Goal: Task Accomplishment & Management: Complete application form

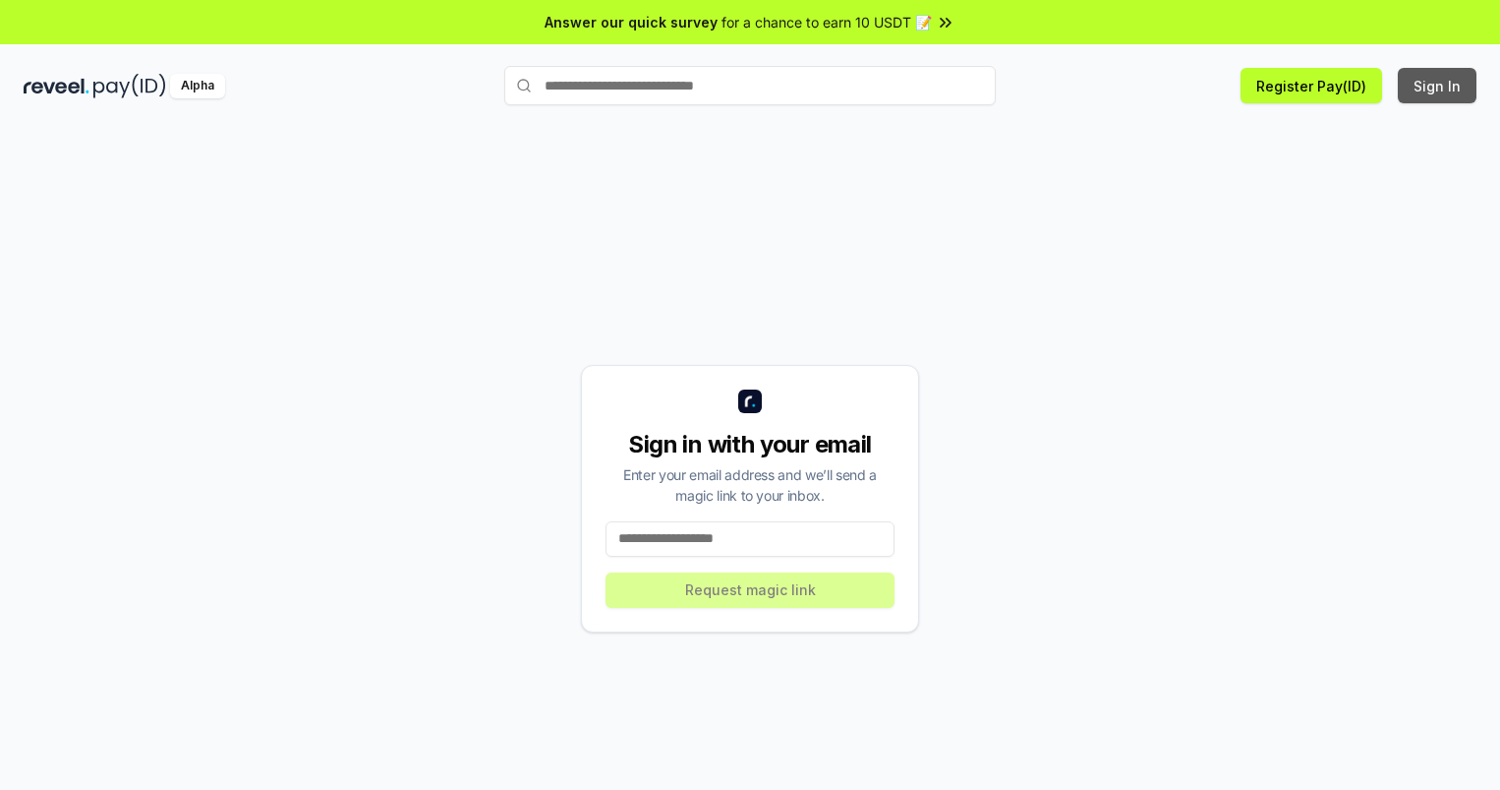
click at [1438, 86] on button "Sign In" at bounding box center [1437, 85] width 79 height 35
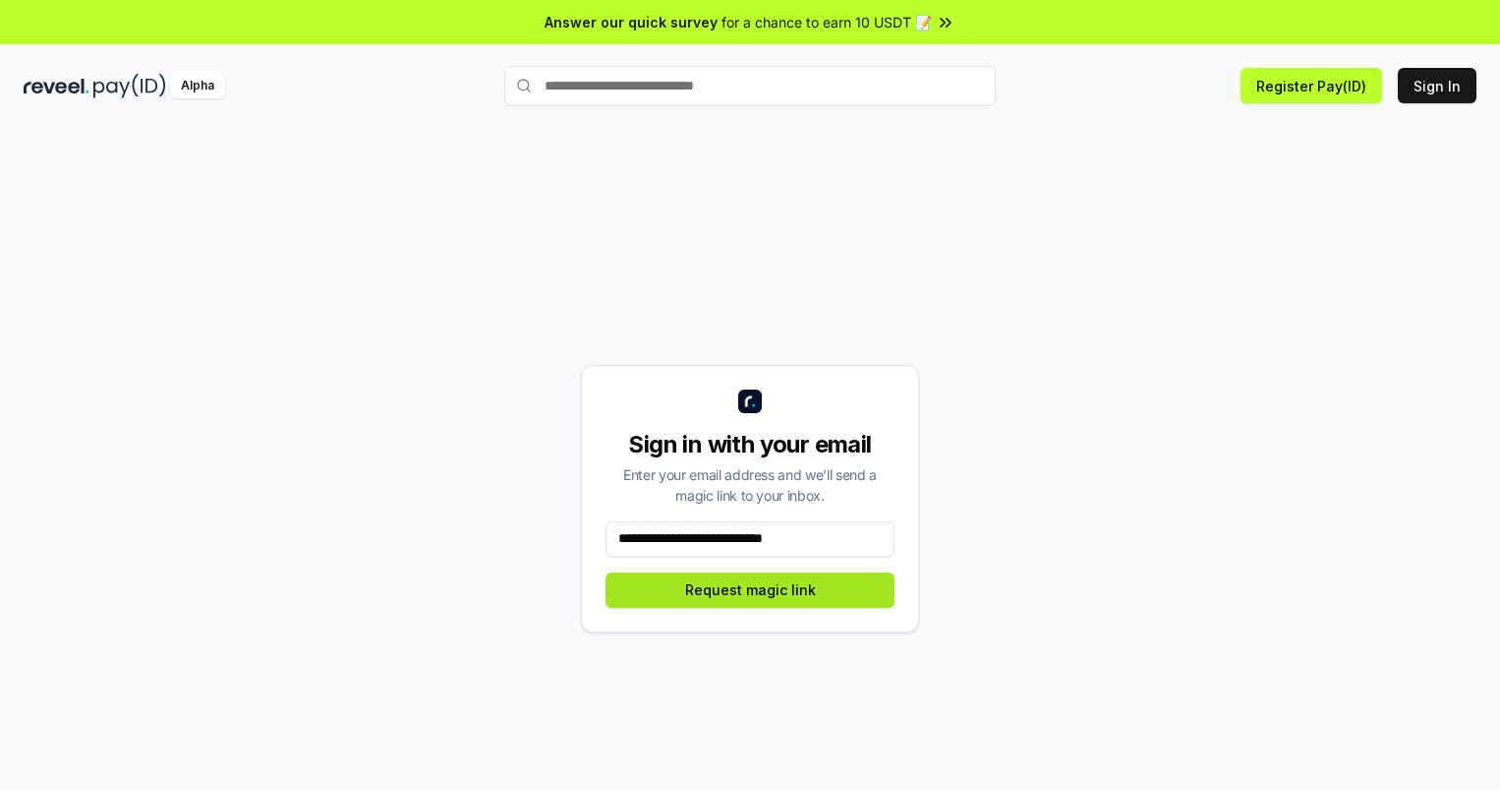
type input "**********"
click at [750, 589] on button "Request magic link" at bounding box center [750, 589] width 289 height 35
